Goal: Navigation & Orientation: Find specific page/section

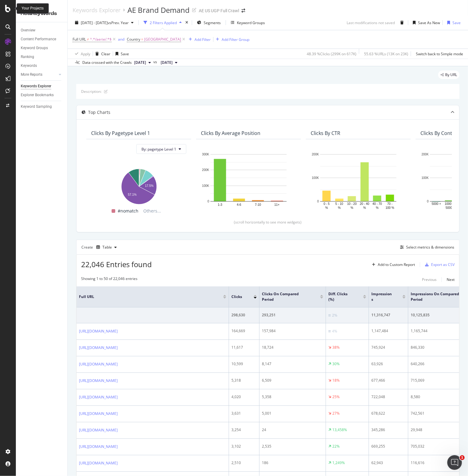
scroll to position [214, 0]
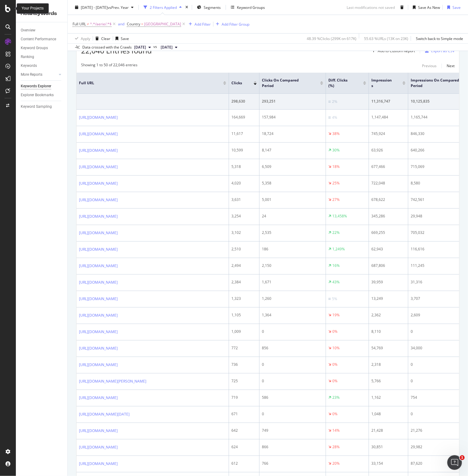
click at [9, 10] on icon at bounding box center [7, 8] width 5 height 7
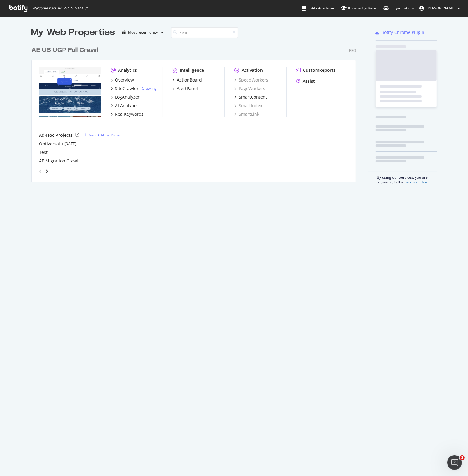
scroll to position [471, 459]
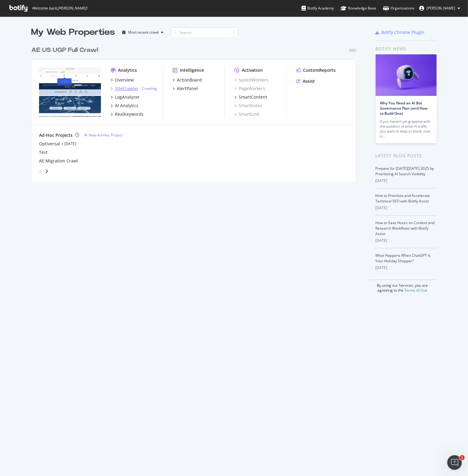
click at [124, 88] on div "SiteCrawler" at bounding box center [126, 88] width 23 height 6
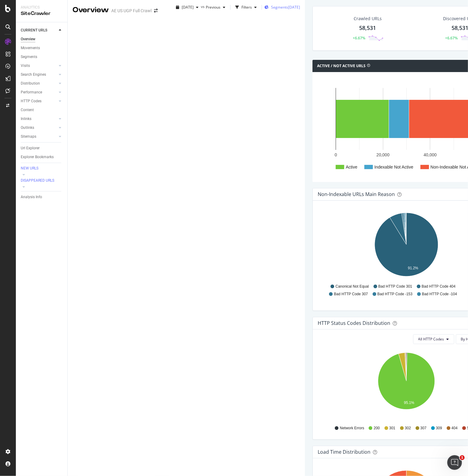
click at [288, 10] on div "[DATE]" at bounding box center [294, 7] width 12 height 5
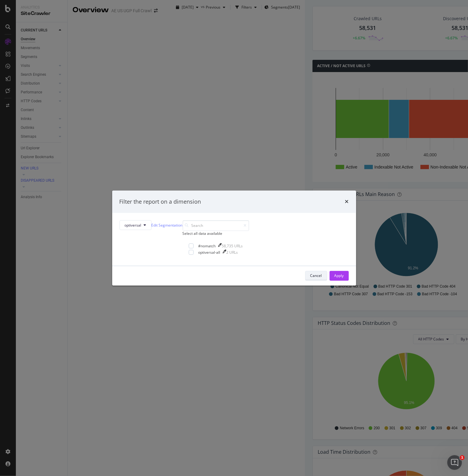
click at [311, 278] on div "Cancel" at bounding box center [317, 275] width 12 height 5
